Goal: Task Accomplishment & Management: Use online tool/utility

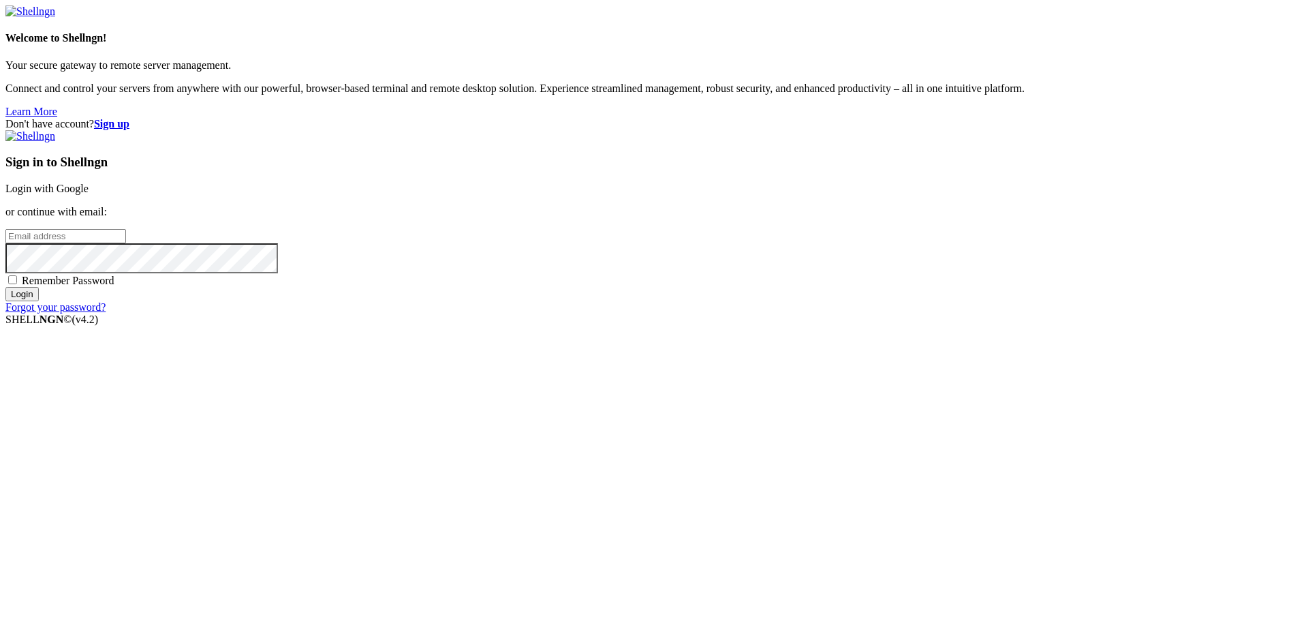
click at [89, 194] on link "Login with Google" at bounding box center [46, 189] width 83 height 12
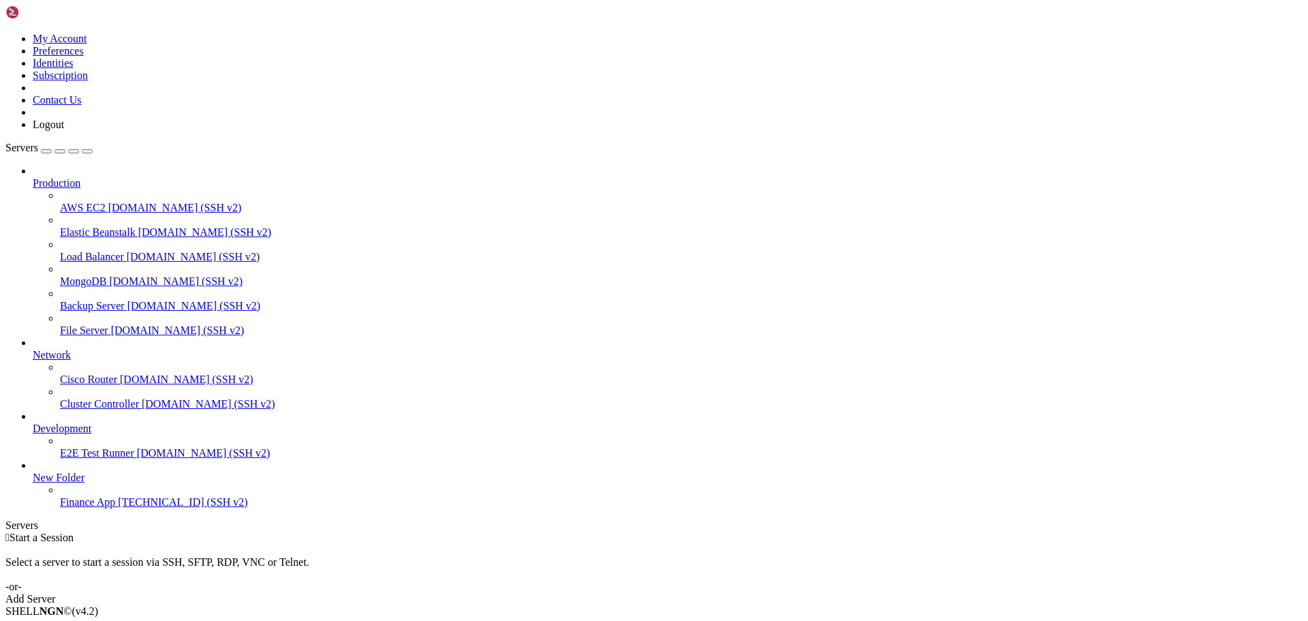
click at [110, 508] on link "Finance App [TECHNICAL_ID] (SSH v2)" at bounding box center [681, 502] width 1243 height 12
drag, startPoint x: 426, startPoint y: 1228, endPoint x: 425, endPoint y: 1216, distance: 12.3
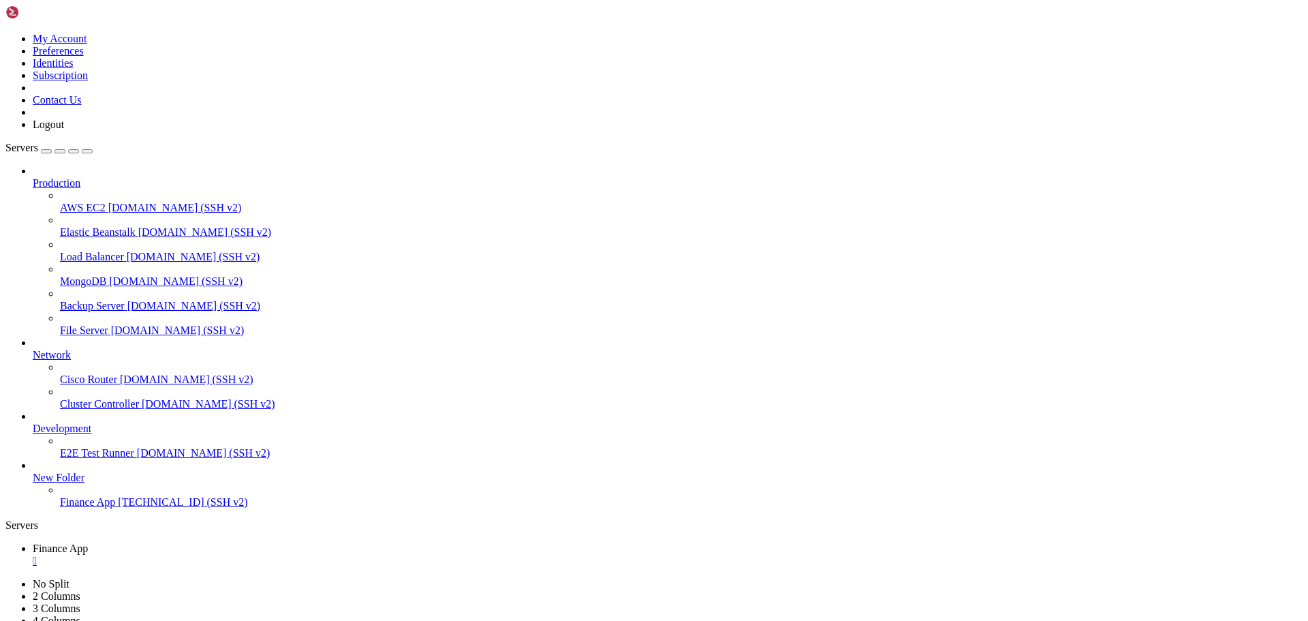
scroll to position [23, 0]
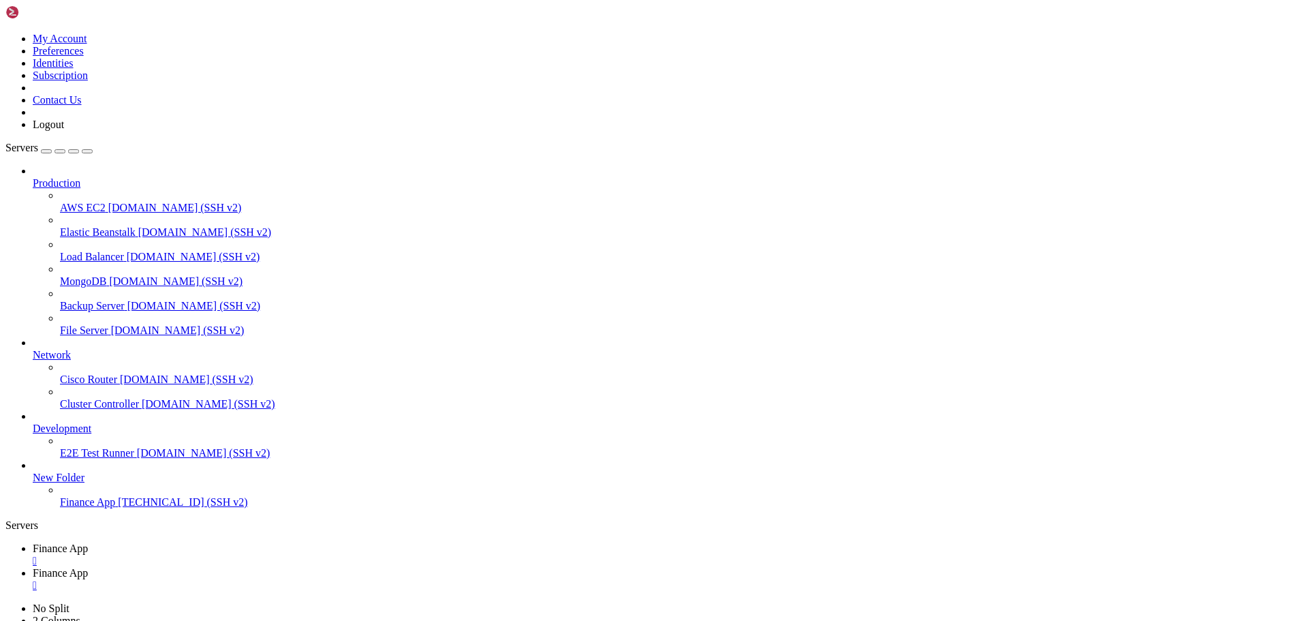
type input "/home/ubuntu/financeapp"
